Goal: Task Accomplishment & Management: Manage account settings

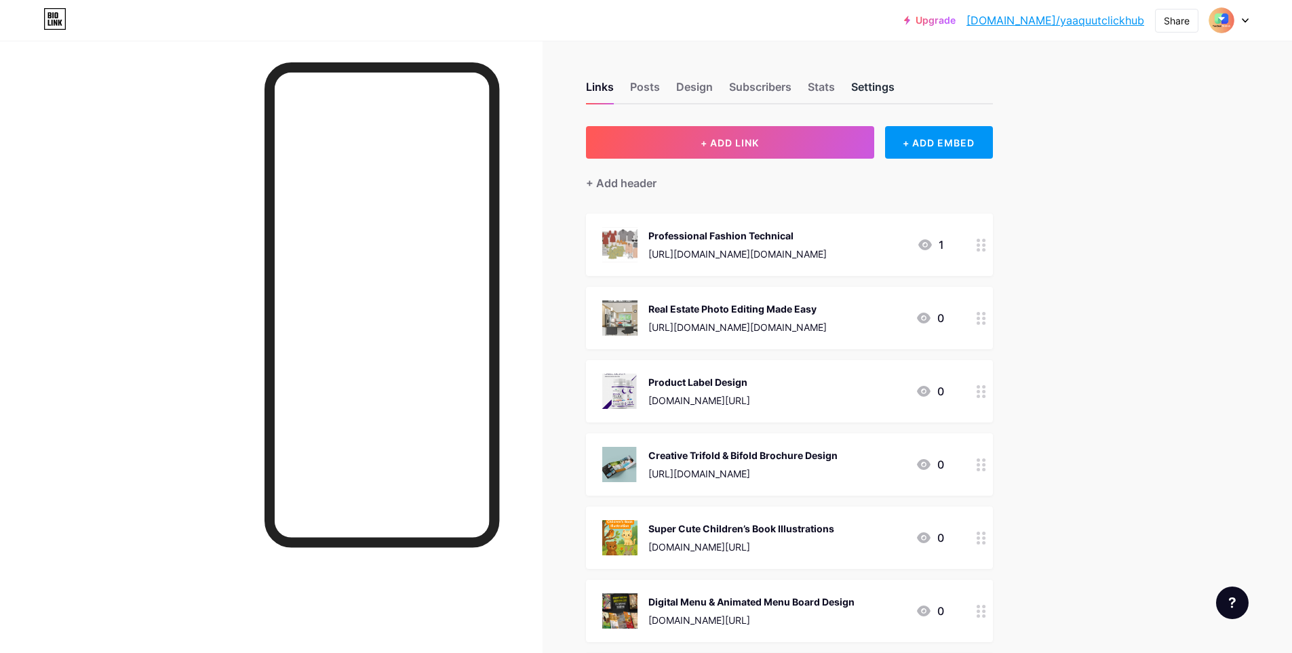
click at [873, 90] on div "Settings" at bounding box center [872, 91] width 43 height 24
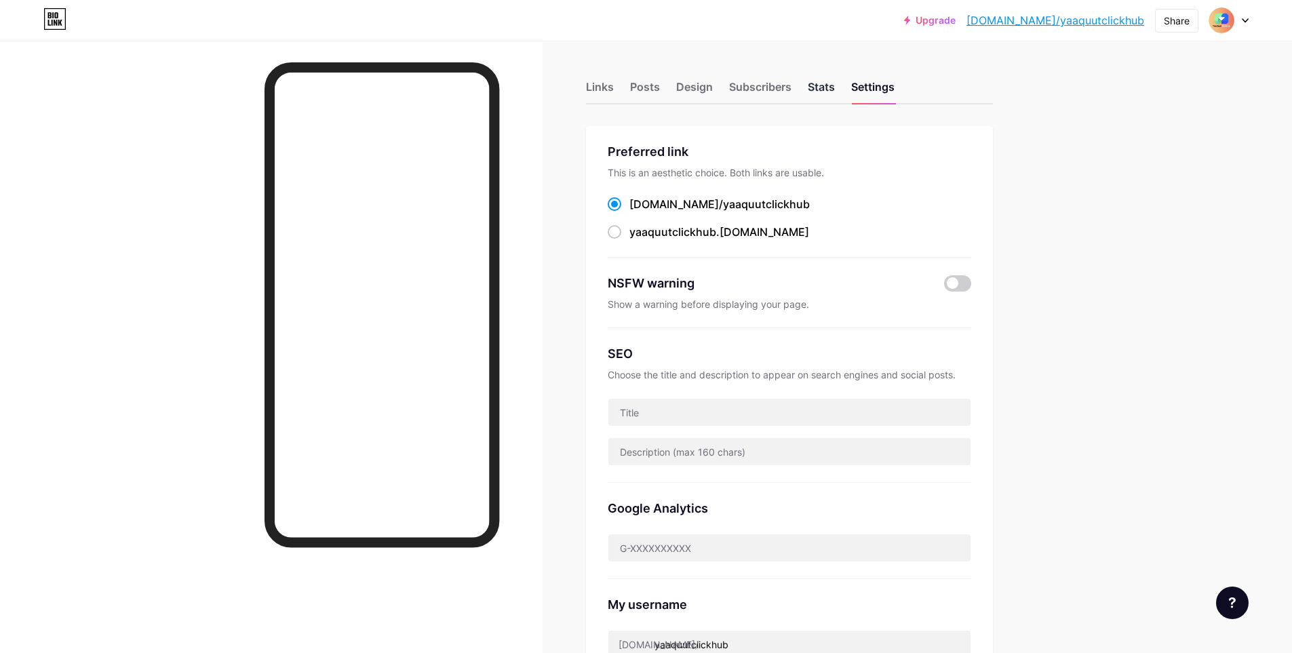
click at [824, 83] on div "Stats" at bounding box center [821, 91] width 27 height 24
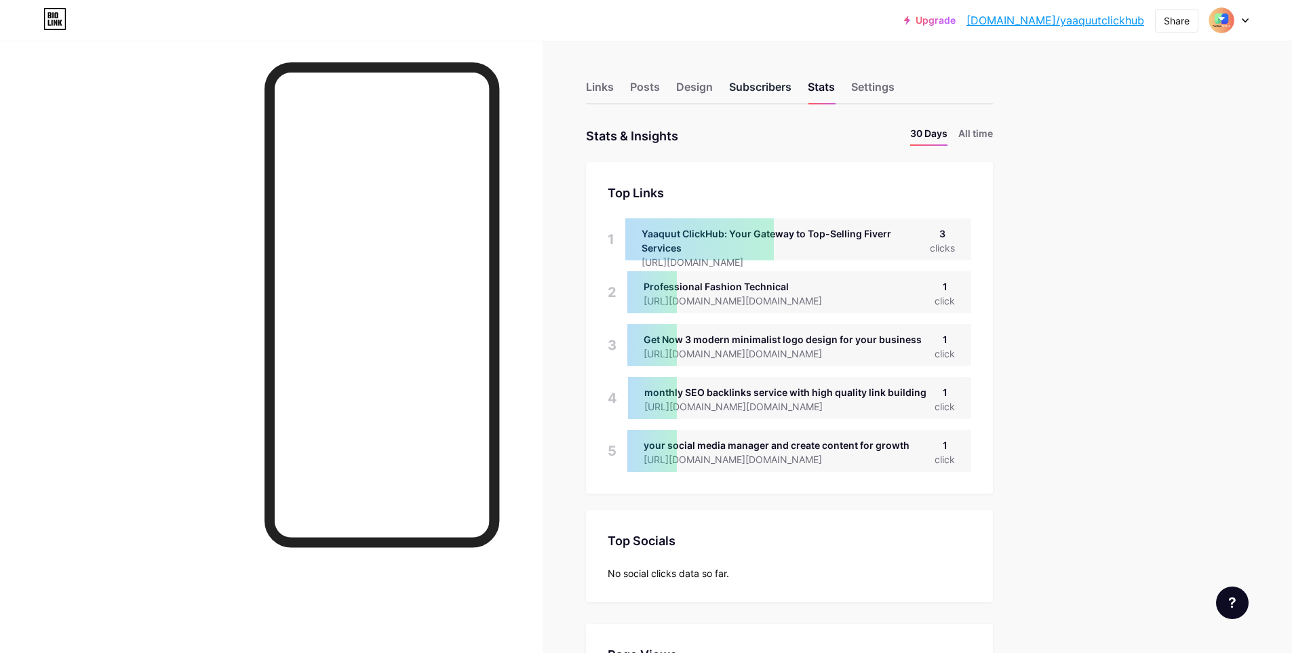
scroll to position [653, 1292]
click at [787, 86] on div "Subscribers" at bounding box center [760, 91] width 62 height 24
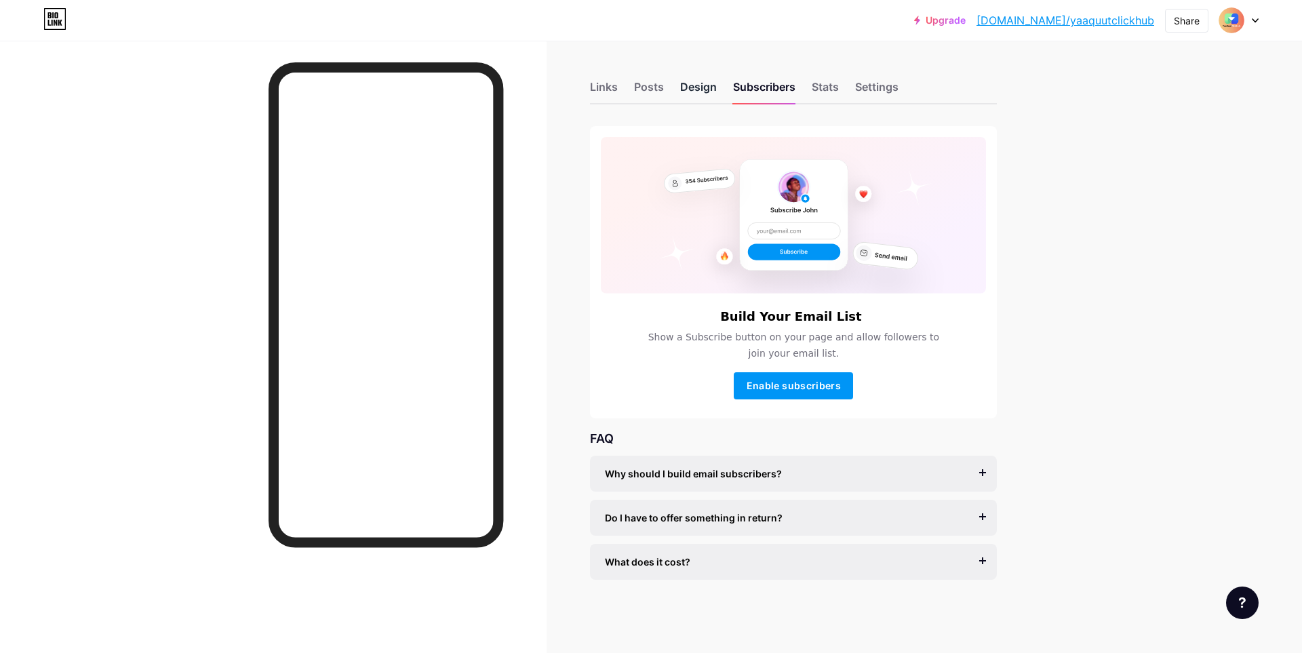
click at [687, 90] on div "Design" at bounding box center [698, 91] width 37 height 24
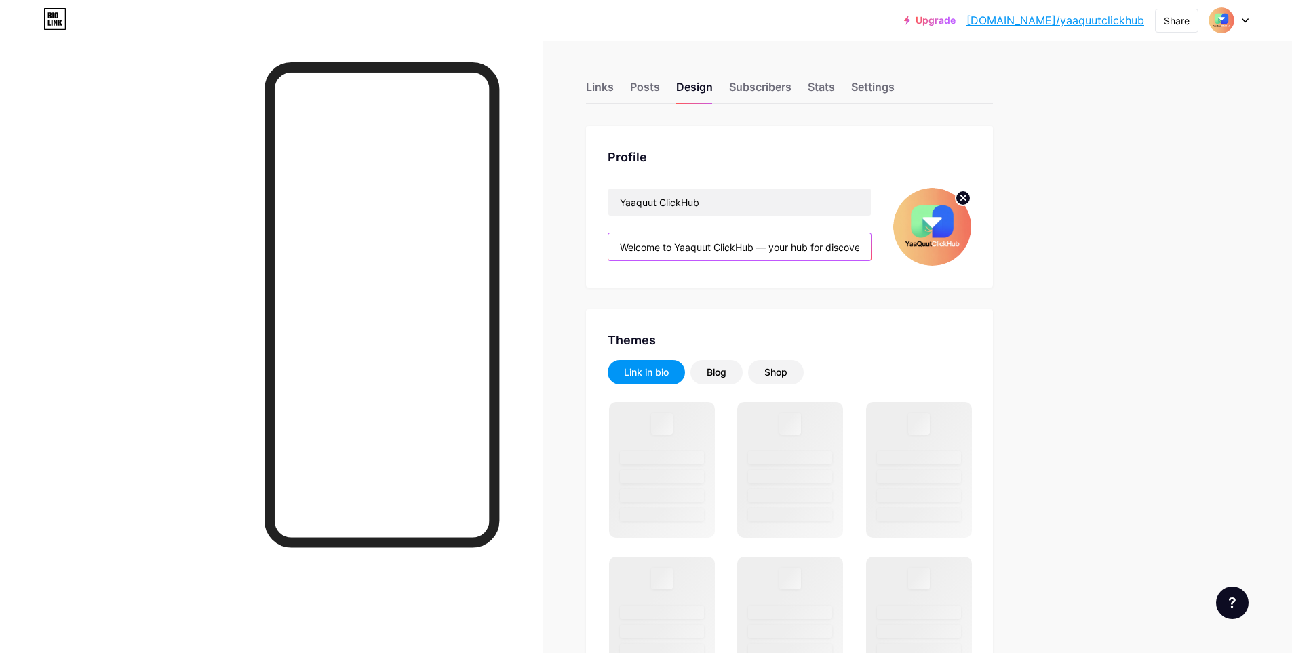
click at [778, 248] on input "Welcome to Yaaquut ClickHub — your hub for discovering and you get Fiverr servi…" at bounding box center [739, 246] width 262 height 27
click at [775, 250] on input "Welcome to Yaaquut ClickHub — your hub for discovering and you get Fiverr servi…" at bounding box center [739, 246] width 262 height 27
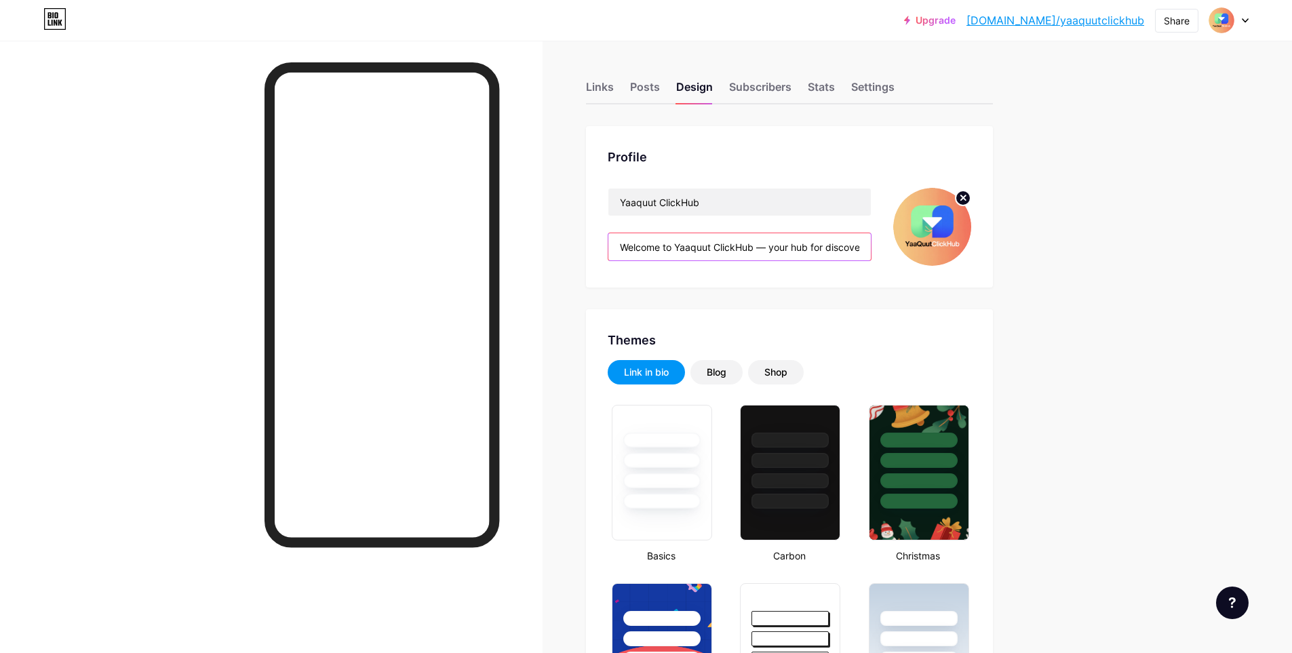
click at [760, 255] on input "Welcome to Yaaquut ClickHub — your hub for discovering and you get Fiverr servi…" at bounding box center [739, 246] width 262 height 27
click at [723, 247] on input "Welcome to Yaaquut ClickHub — your hub for discovering and you get Fiverr servi…" at bounding box center [739, 246] width 262 height 27
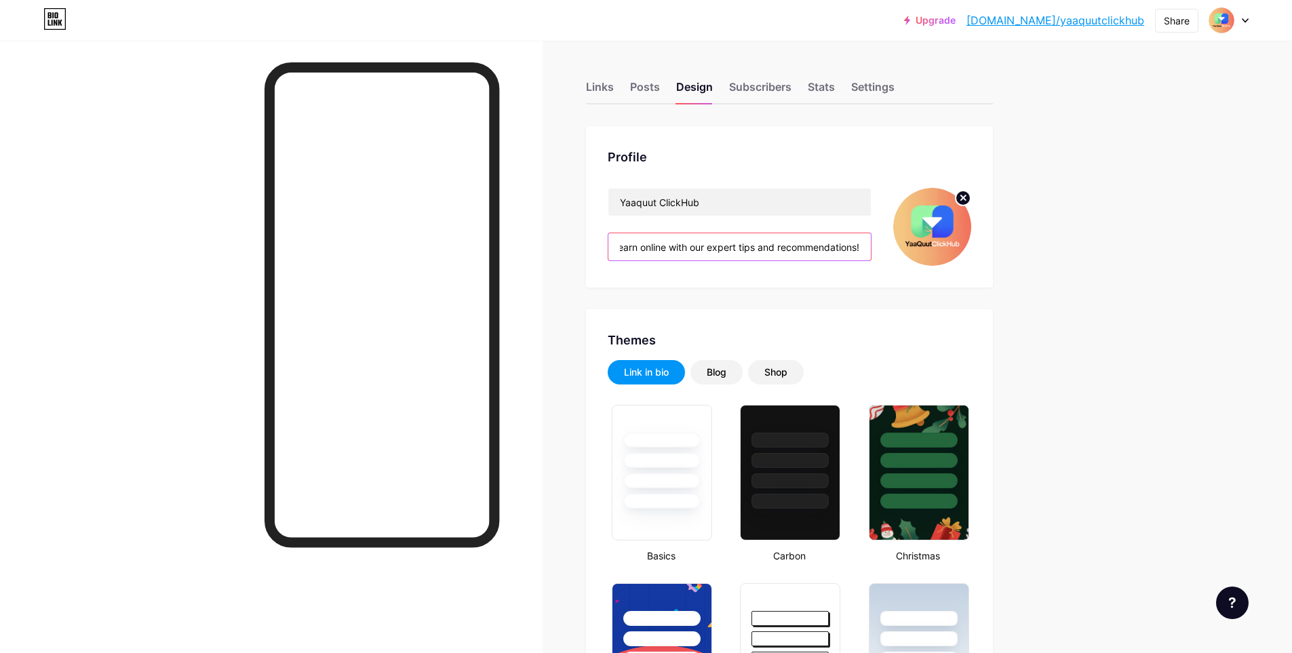
drag, startPoint x: 724, startPoint y: 247, endPoint x: 894, endPoint y: 254, distance: 169.7
click at [894, 254] on div "Yaaquut ClickHub Welcome to Yaaquut ClickHub — your hub for discovering and you…" at bounding box center [789, 227] width 363 height 78
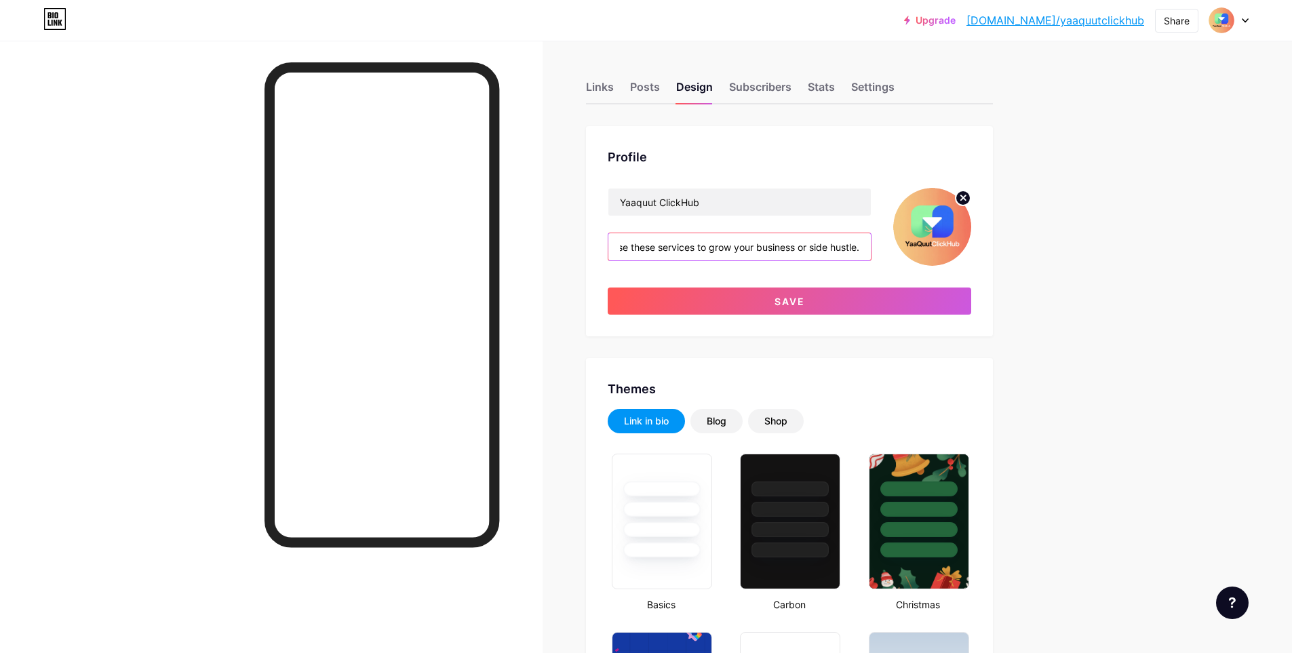
scroll to position [0, 776]
click at [866, 247] on input "Welcome to Yaaquut ClickHub — your hub for discovering and you get Fiverr servi…" at bounding box center [739, 246] width 262 height 27
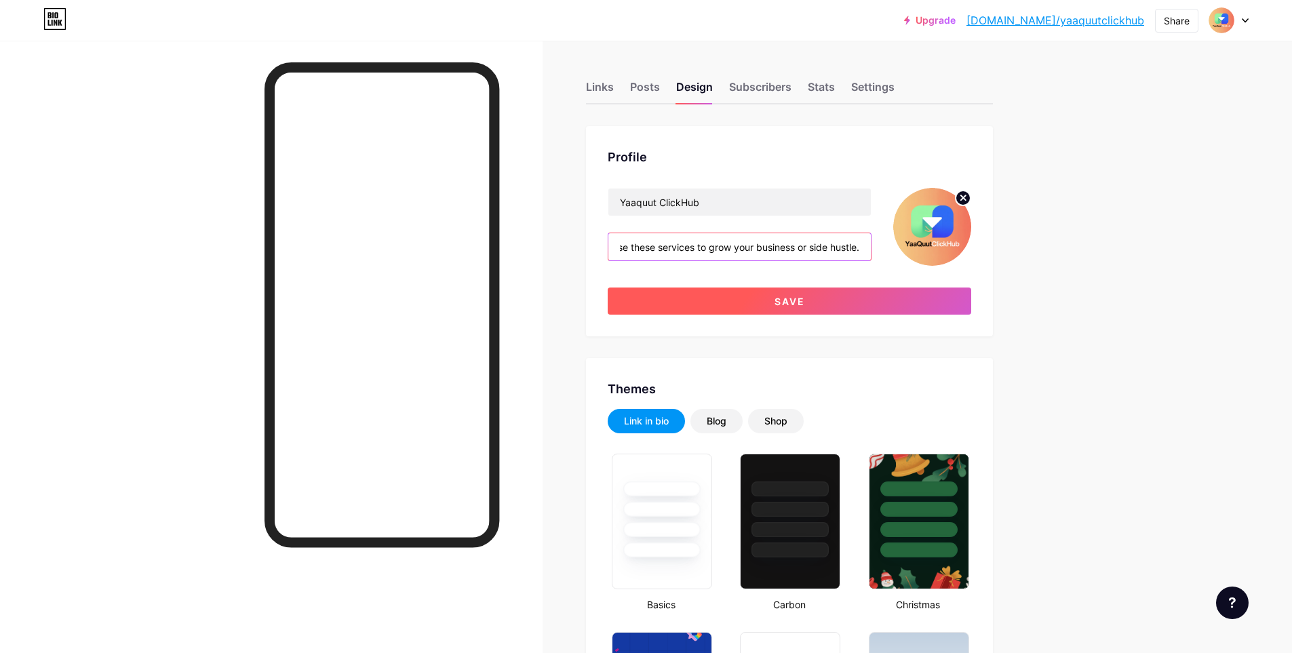
type input "Welcome to Yaaquut ClickHub — your hub for discovering and you get Fiverr servi…"
click at [871, 302] on button "Save" at bounding box center [789, 301] width 363 height 27
